Goal: Check status: Check status

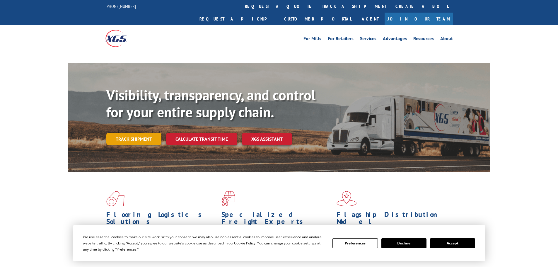
click at [140, 128] on div "Visibility, transparency, and control for your entire supply chain. Track shipm…" at bounding box center [298, 128] width 384 height 82
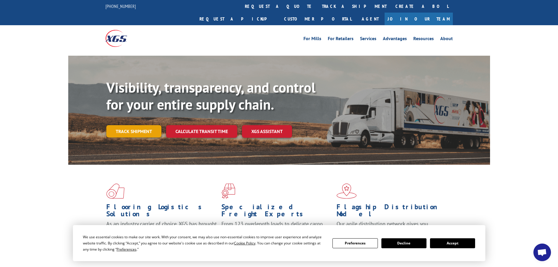
click at [150, 125] on link "Track shipment" at bounding box center [133, 131] width 55 height 12
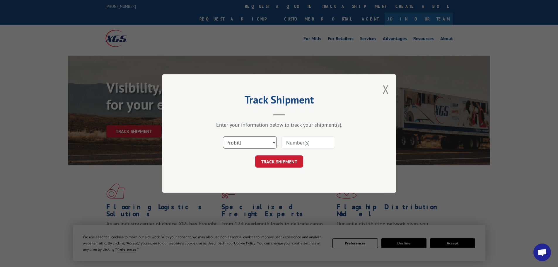
click at [241, 141] on select "Select category... Probill BOL PO" at bounding box center [250, 142] width 54 height 12
select select "bol"
click at [223, 136] on select "Select category... Probill BOL PO" at bounding box center [250, 142] width 54 height 12
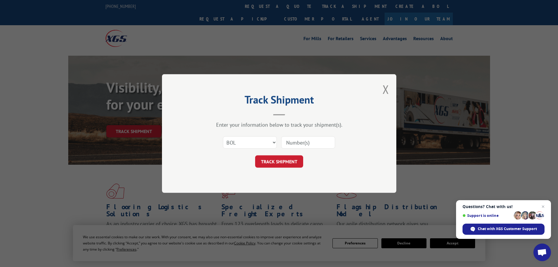
click at [298, 141] on input at bounding box center [308, 142] width 54 height 12
paste input "6814183"
type input "6814183"
click at [283, 163] on button "TRACK SHIPMENT" at bounding box center [279, 161] width 48 height 12
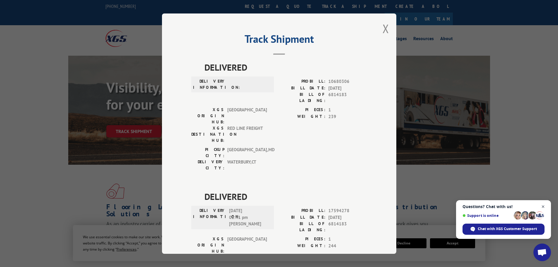
click at [543, 206] on span "Close chat" at bounding box center [543, 206] width 7 height 7
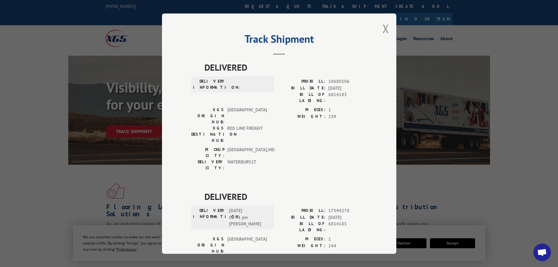
click at [387, 28] on div "Track Shipment DELIVERED DELIVERY INFORMATION: PROBILL: 10680306 BILL DATE: 07/…" at bounding box center [279, 133] width 235 height 240
click at [386, 29] on button "Close modal" at bounding box center [386, 29] width 6 height 16
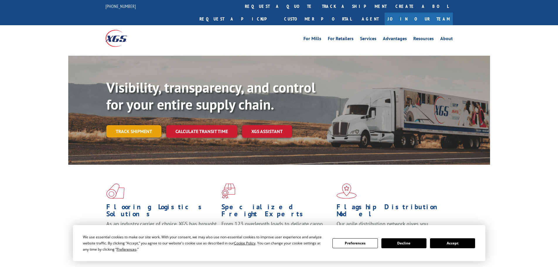
click at [128, 125] on link "Track shipment" at bounding box center [133, 131] width 55 height 12
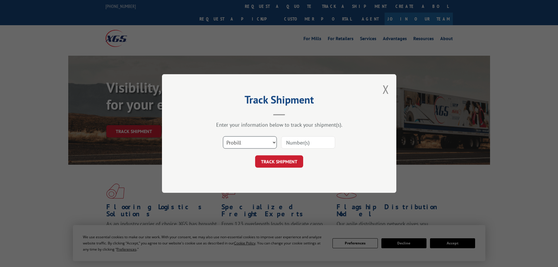
click at [256, 144] on select "Select category... Probill BOL PO" at bounding box center [250, 142] width 54 height 12
click at [223, 136] on select "Select category... Probill BOL PO" at bounding box center [250, 142] width 54 height 12
click at [254, 143] on select "Select category... Probill BOL PO" at bounding box center [250, 142] width 54 height 12
select select "bol"
click at [223, 136] on select "Select category... Probill BOL PO" at bounding box center [250, 142] width 54 height 12
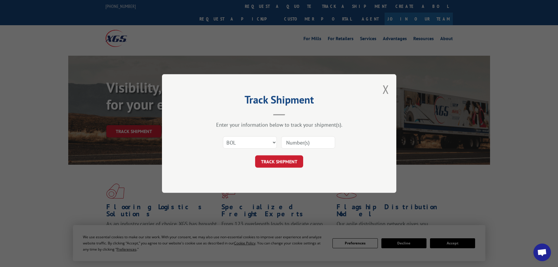
click at [293, 143] on input at bounding box center [308, 142] width 54 height 12
paste input "923891"
type input "923891"
click at [277, 159] on button "TRACK SHIPMENT" at bounding box center [279, 161] width 48 height 12
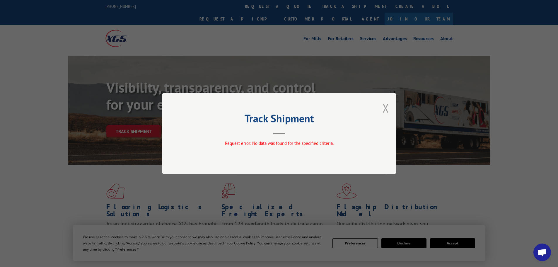
click at [385, 107] on button "Close modal" at bounding box center [386, 108] width 6 height 16
